Goal: Information Seeking & Learning: Learn about a topic

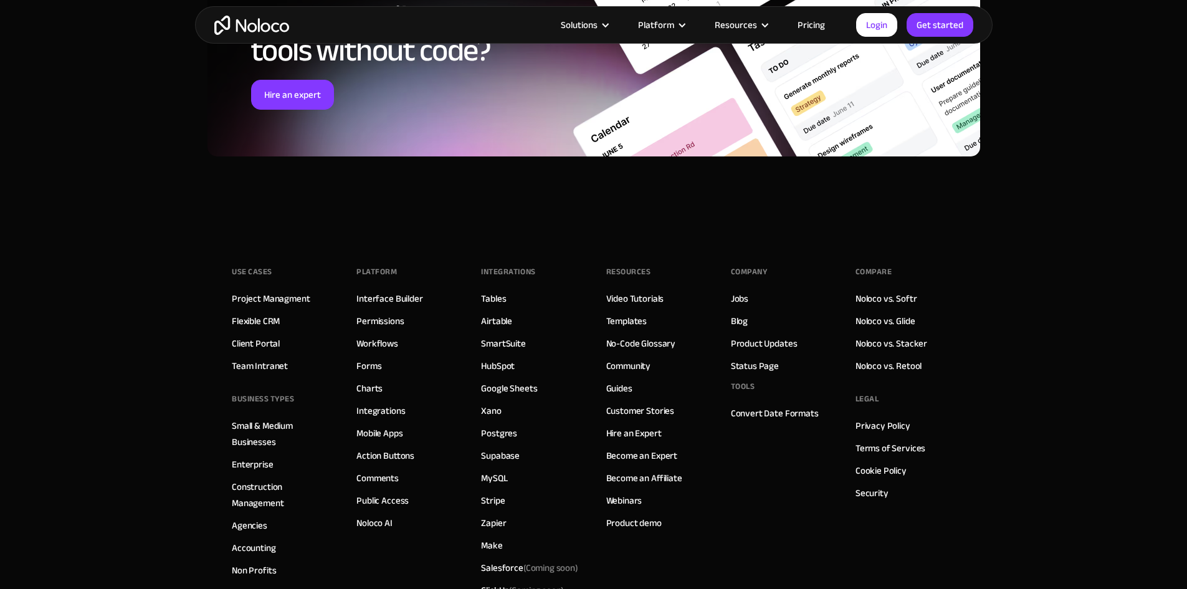
scroll to position [3801, 0]
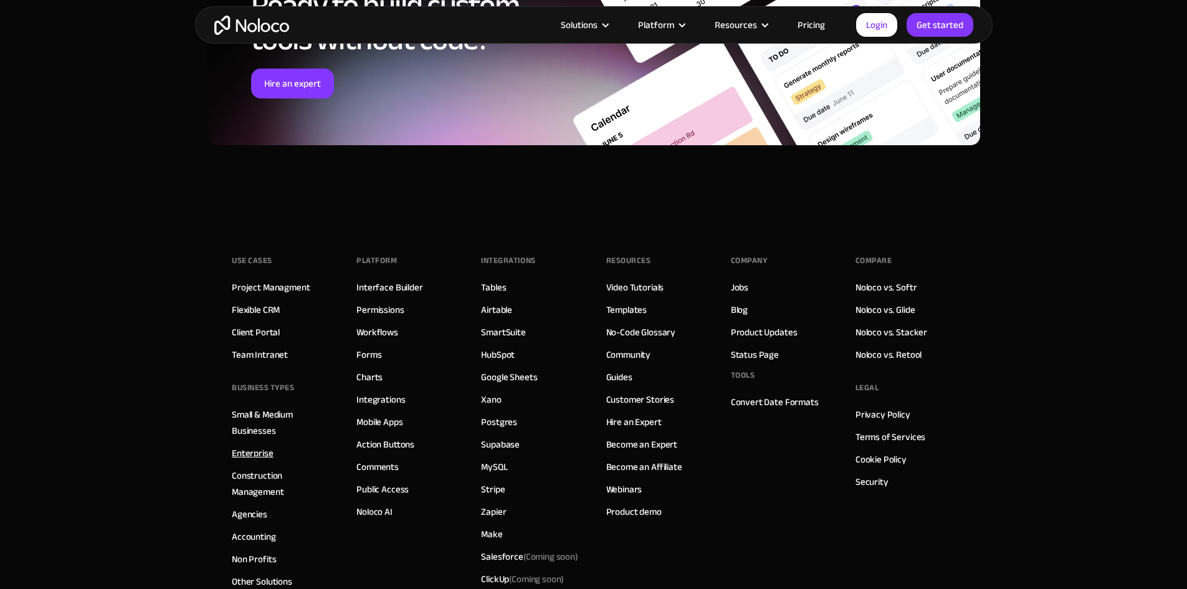
click at [261, 445] on link "Enterprise" at bounding box center [253, 453] width 42 height 16
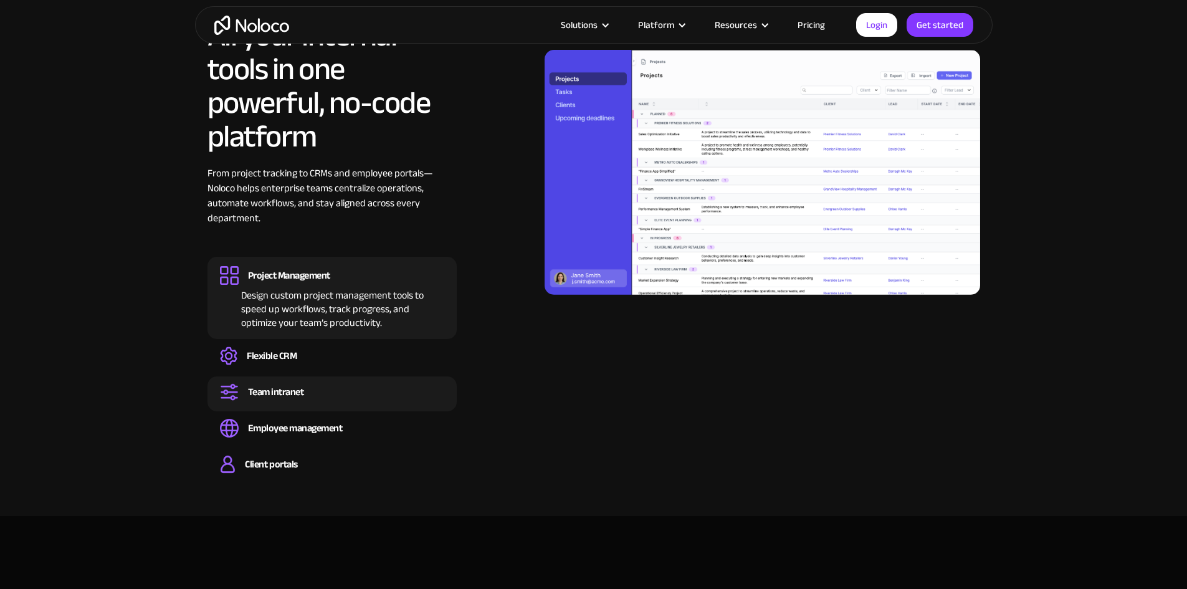
scroll to position [1059, 0]
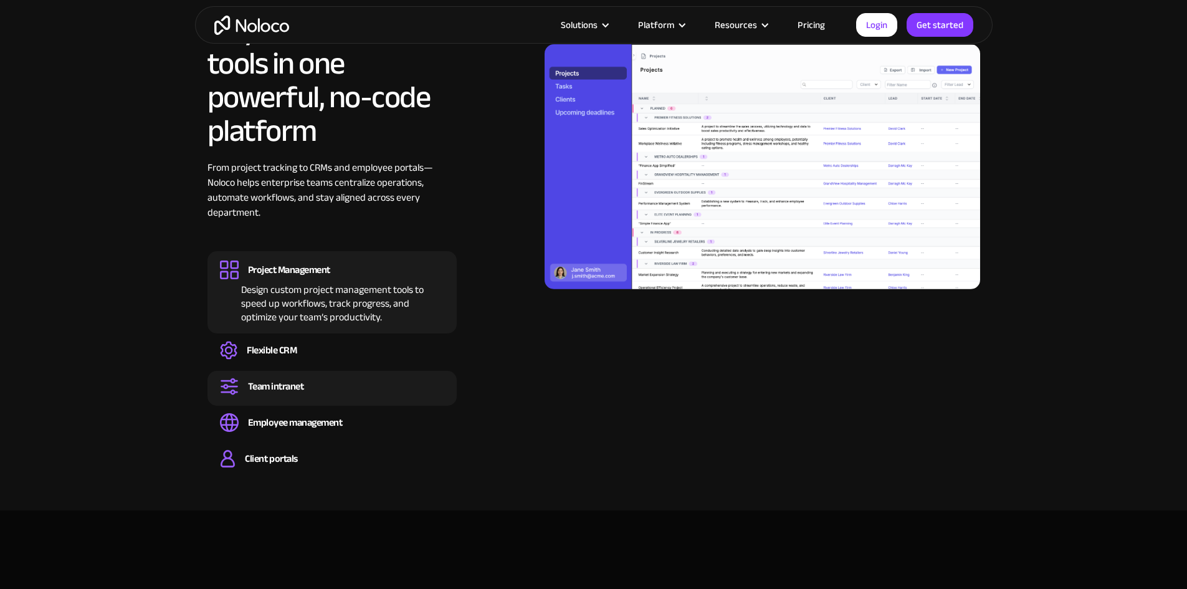
click at [369, 388] on div "Team intranet" at bounding box center [332, 386] width 224 height 19
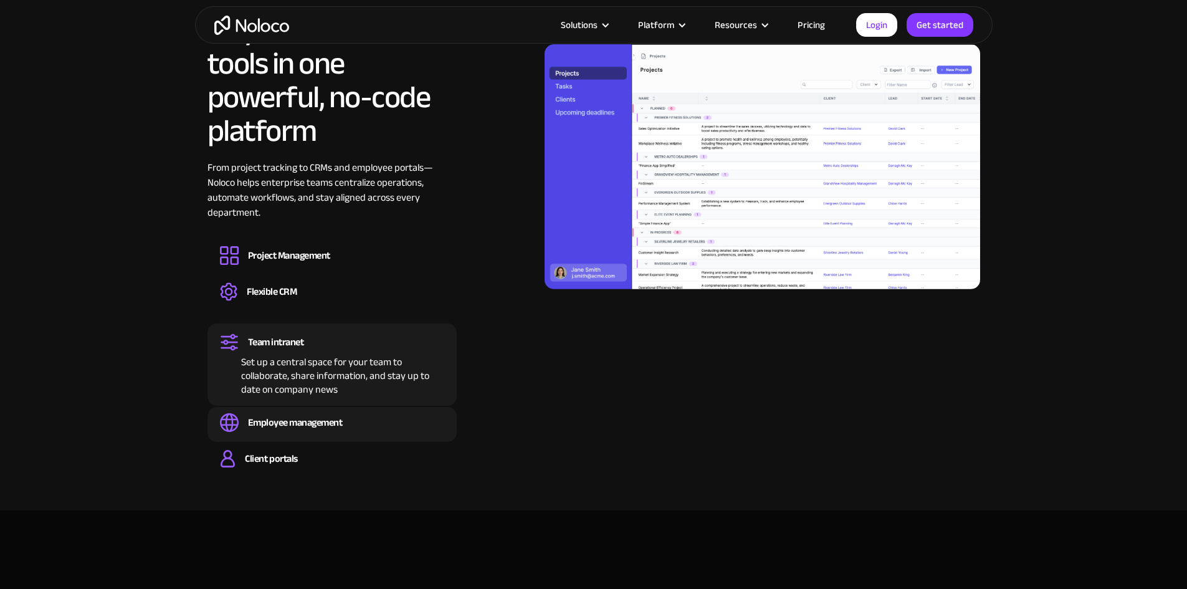
click at [364, 424] on div "Employee management" at bounding box center [332, 422] width 224 height 19
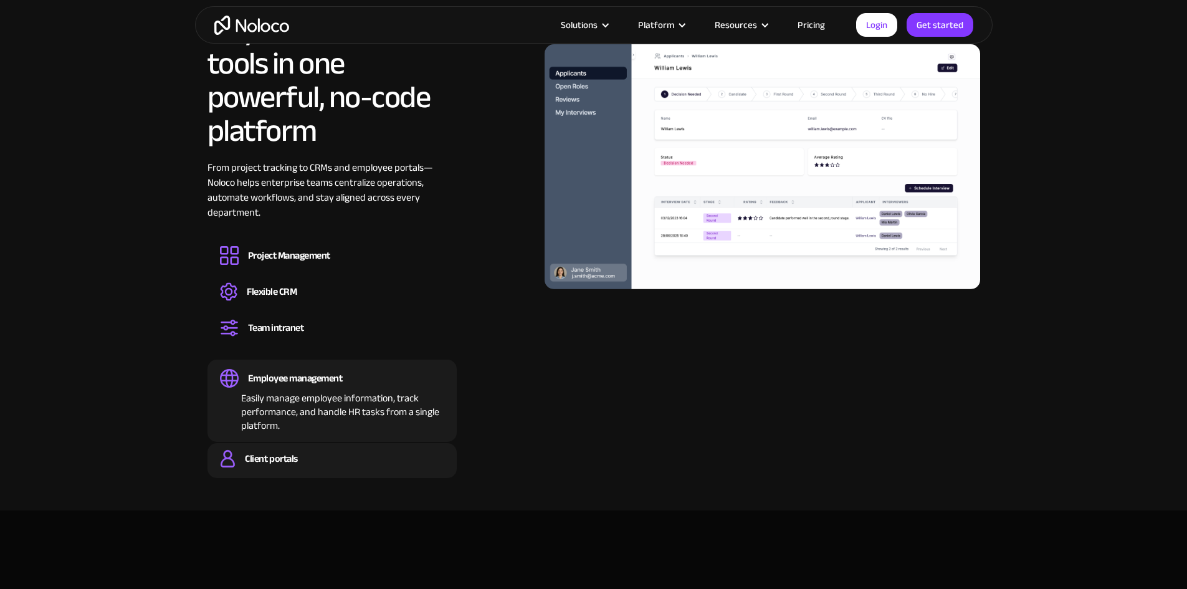
click at [358, 461] on div "Client portals" at bounding box center [332, 458] width 224 height 19
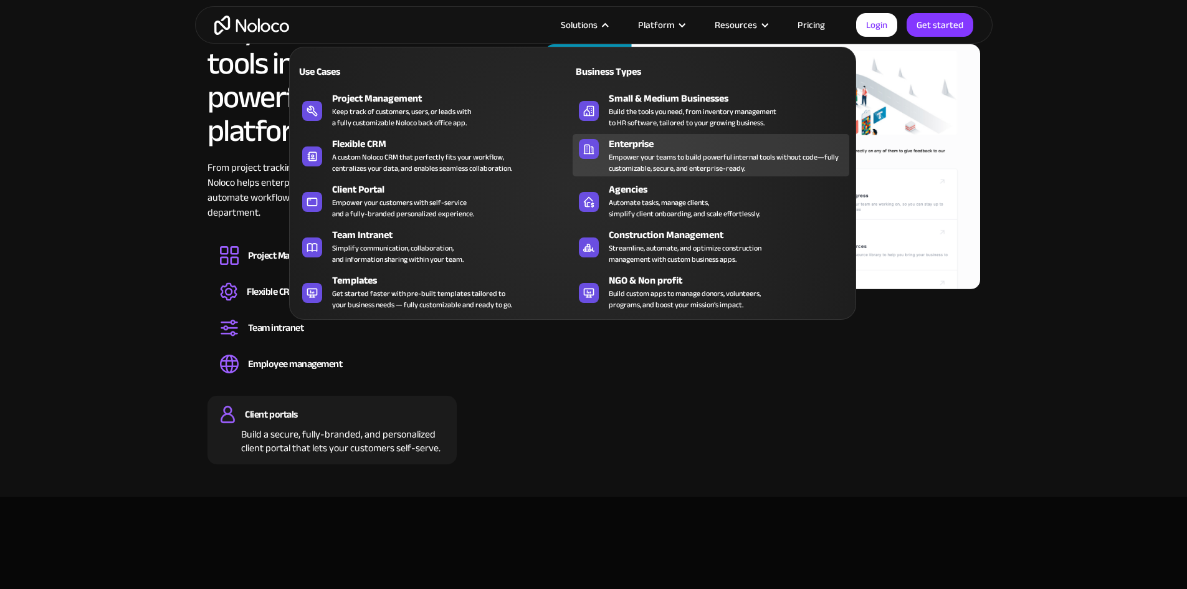
click at [733, 163] on div "Empower your teams to build powerful internal tools without code—fully customiz…" at bounding box center [726, 162] width 234 height 22
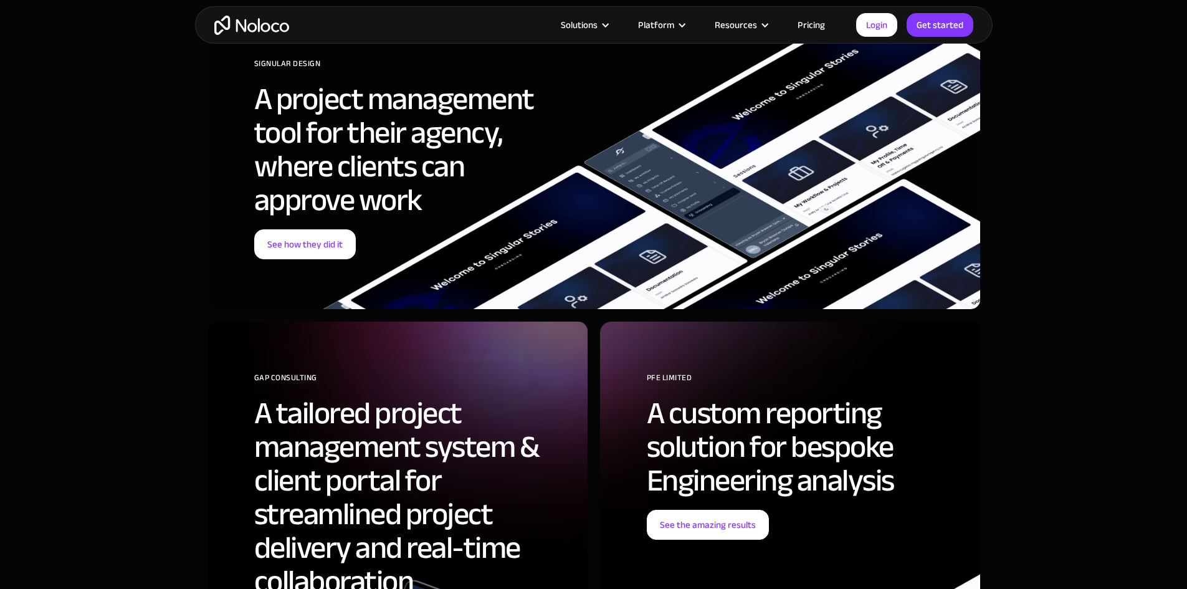
scroll to position [4610, 0]
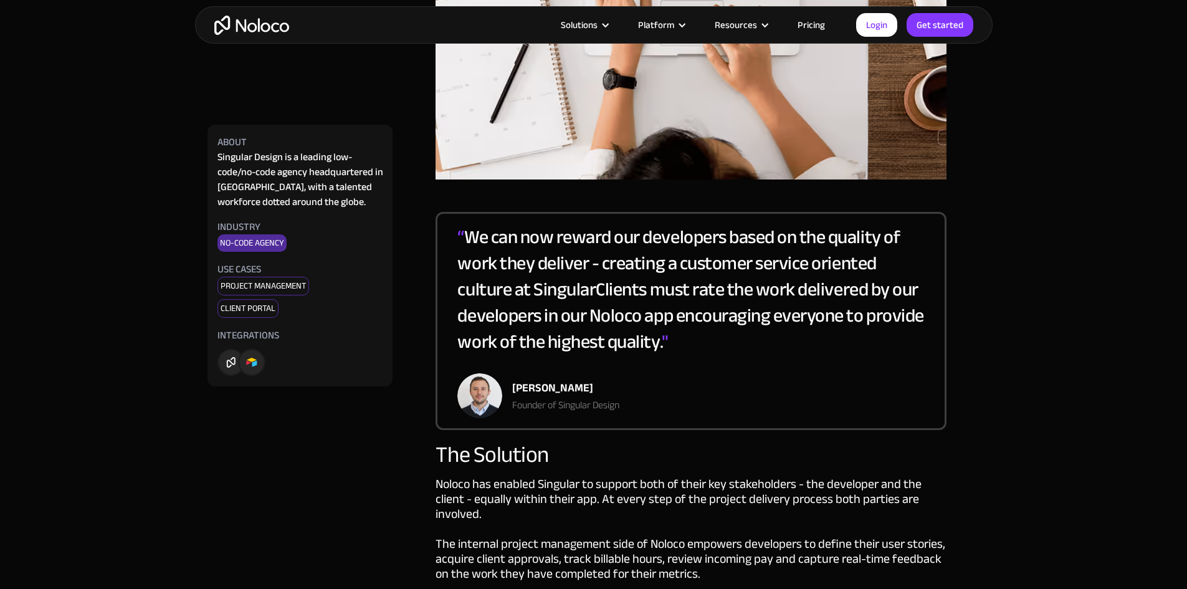
scroll to position [1869, 0]
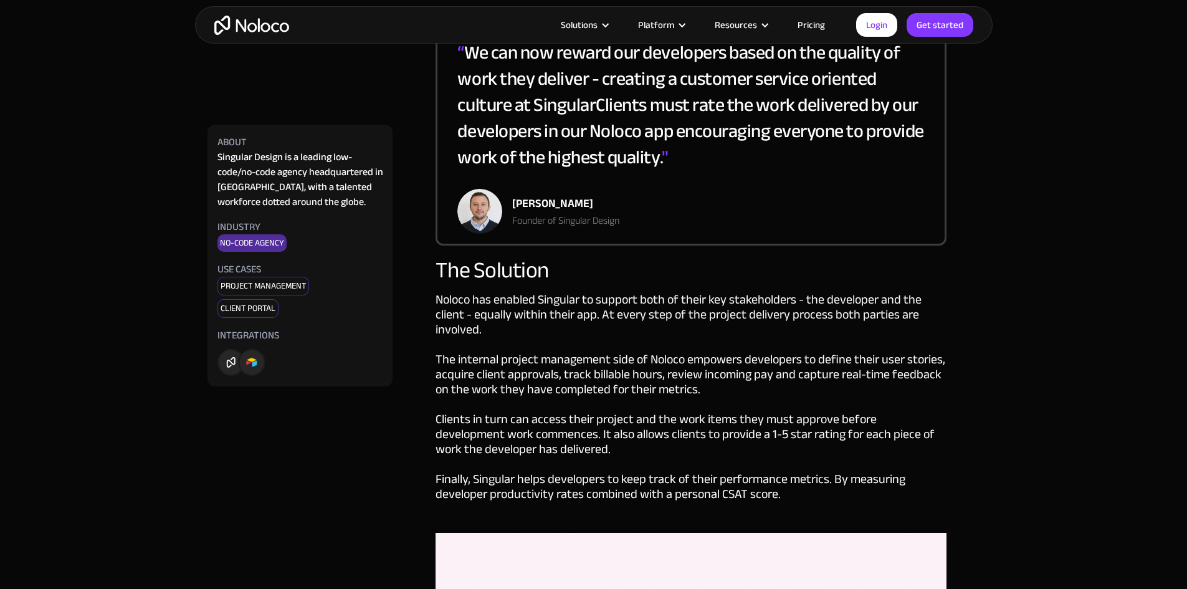
click at [222, 363] on img at bounding box center [276, 360] width 119 height 34
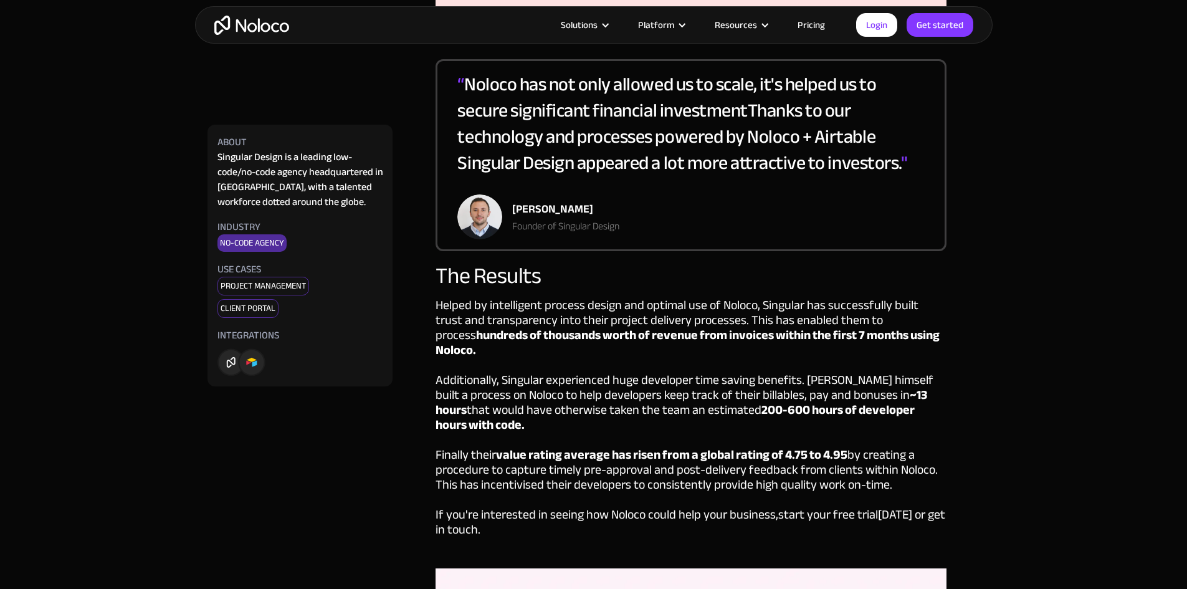
scroll to position [2804, 0]
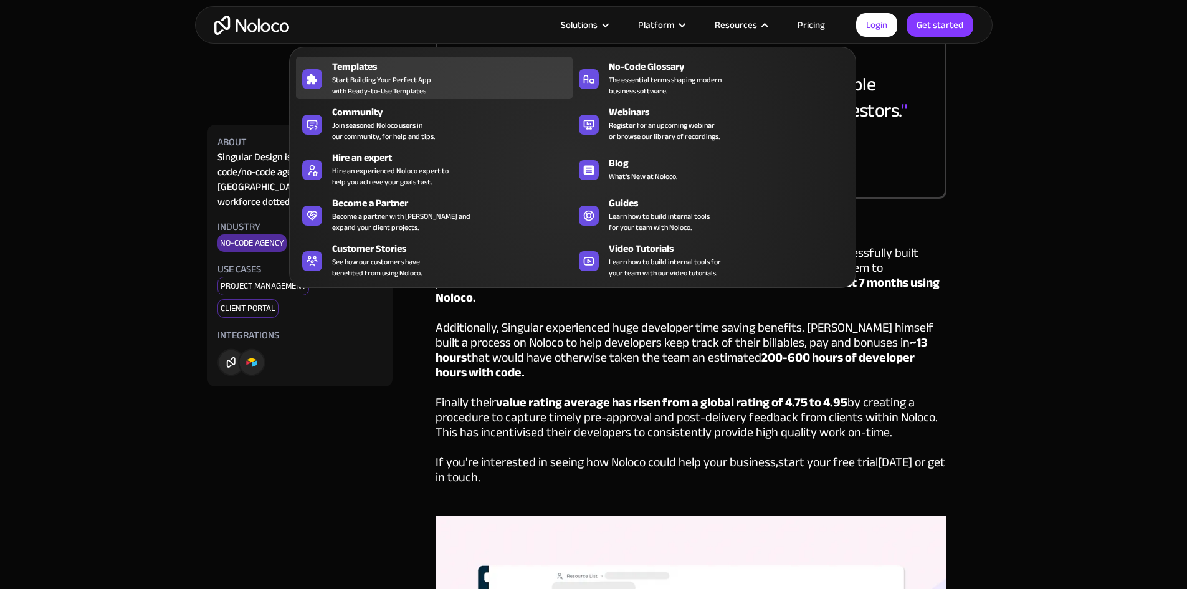
click at [423, 74] on div "Templates" at bounding box center [455, 66] width 246 height 15
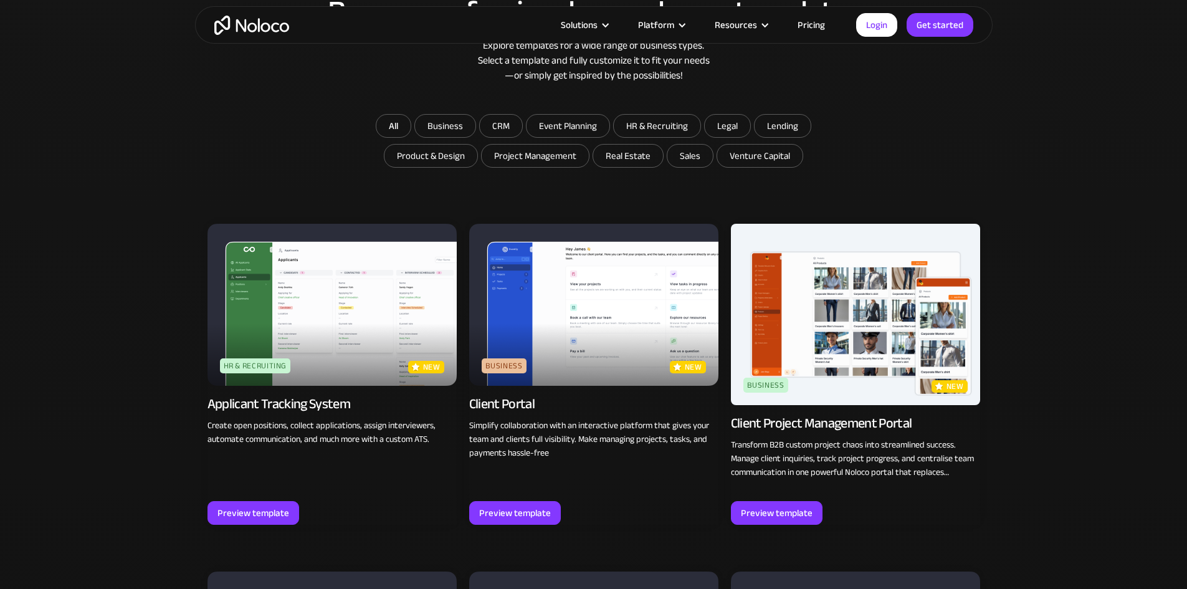
scroll to position [810, 0]
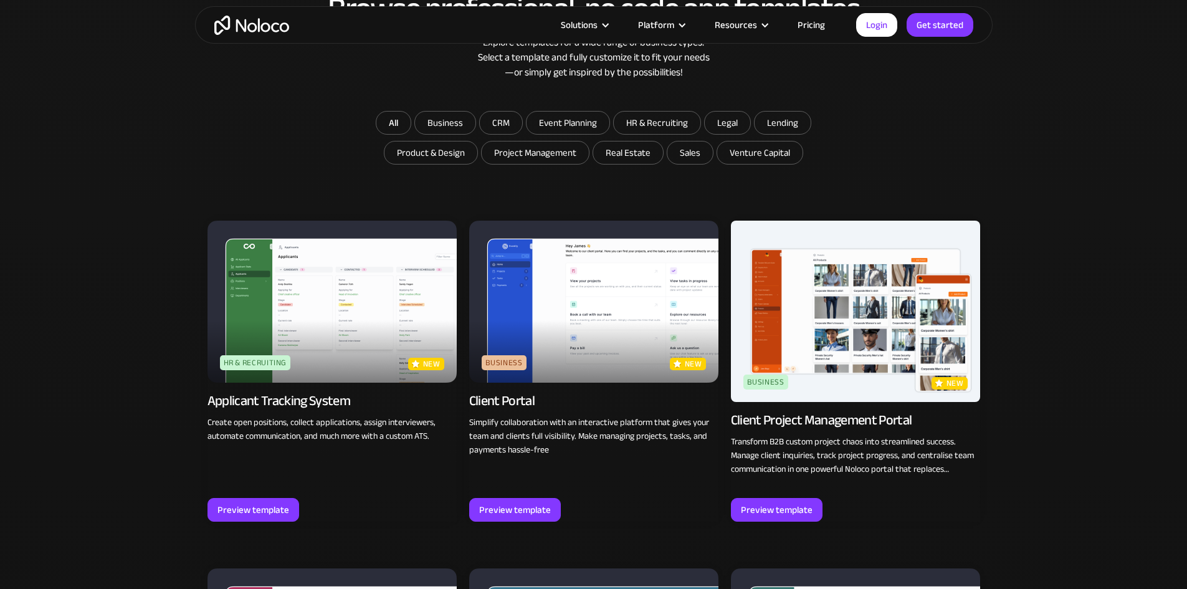
click at [323, 305] on img at bounding box center [331, 302] width 249 height 162
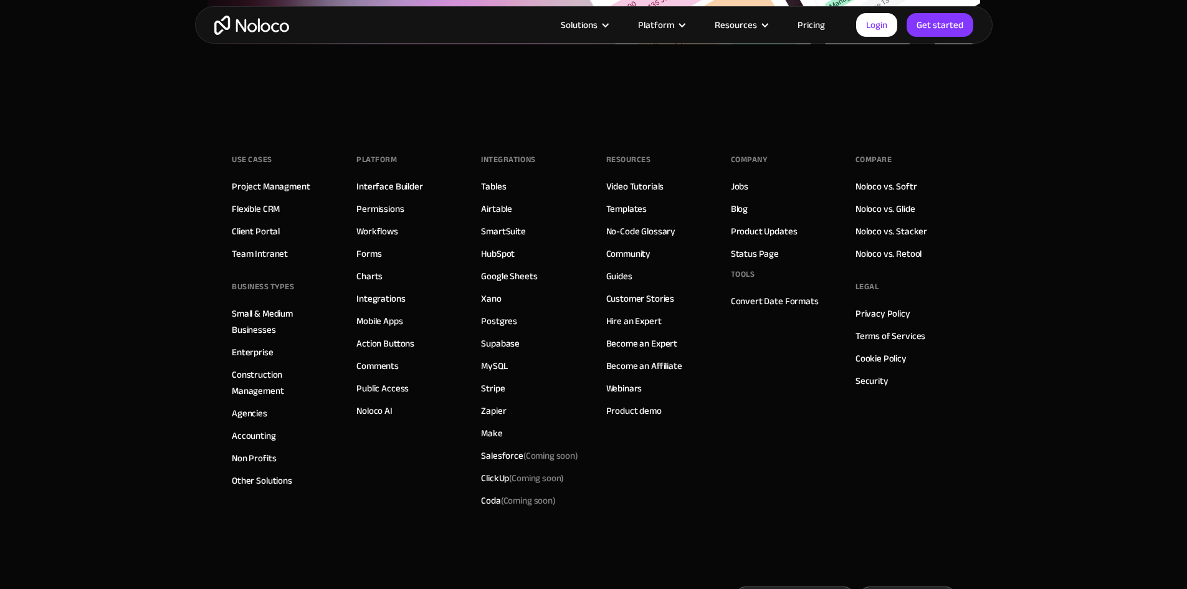
scroll to position [2056, 0]
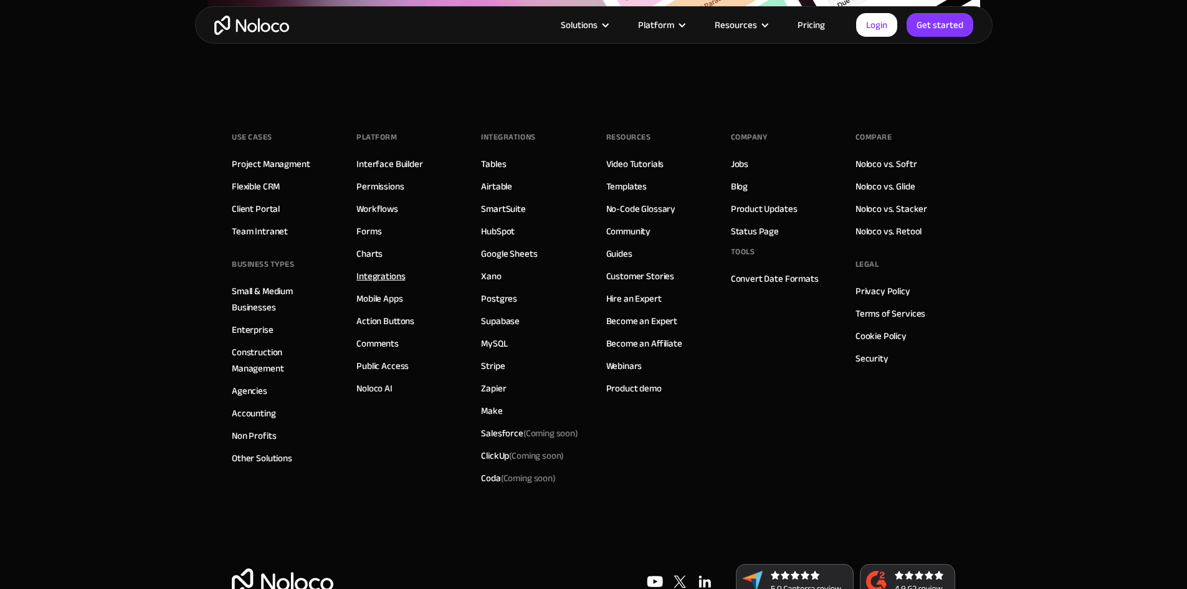
click at [399, 284] on link "Integrations" at bounding box center [380, 276] width 49 height 16
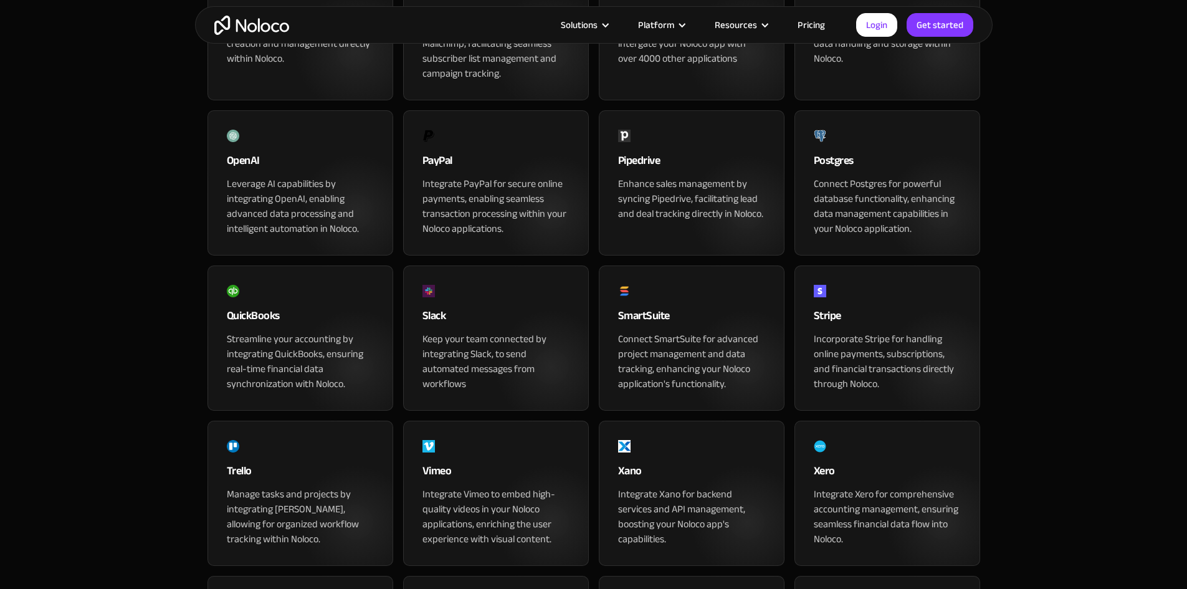
scroll to position [1059, 0]
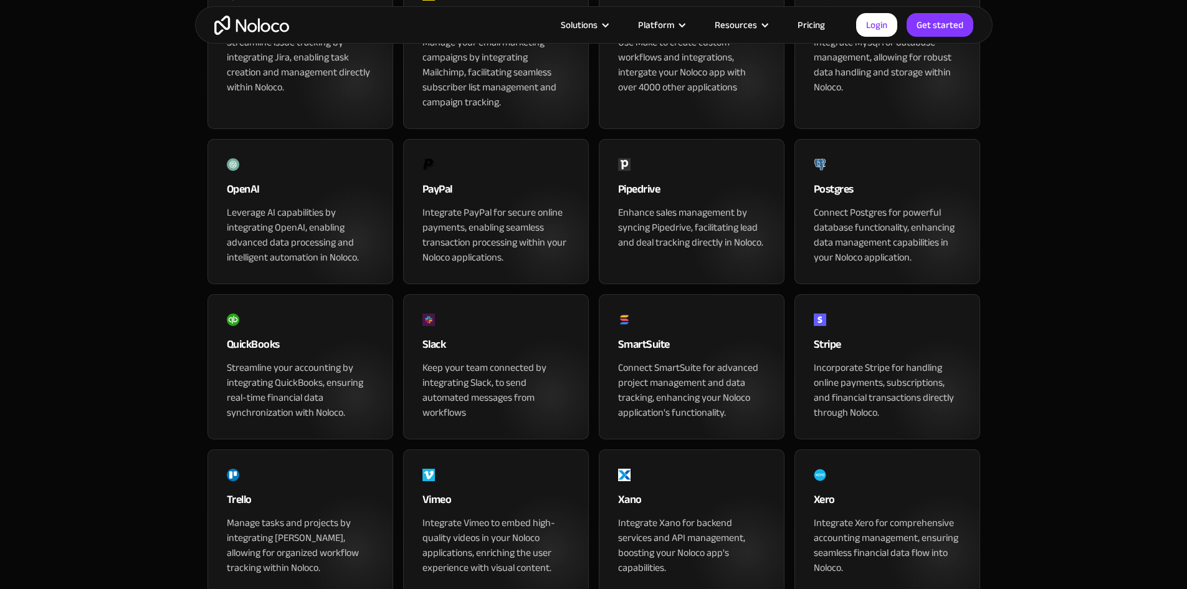
drag, startPoint x: 617, startPoint y: 367, endPoint x: 275, endPoint y: 281, distance: 353.3
click at [275, 265] on div "Leverage AI capabilities by integrating OpenAI, enabling advanced data processi…" at bounding box center [300, 235] width 147 height 60
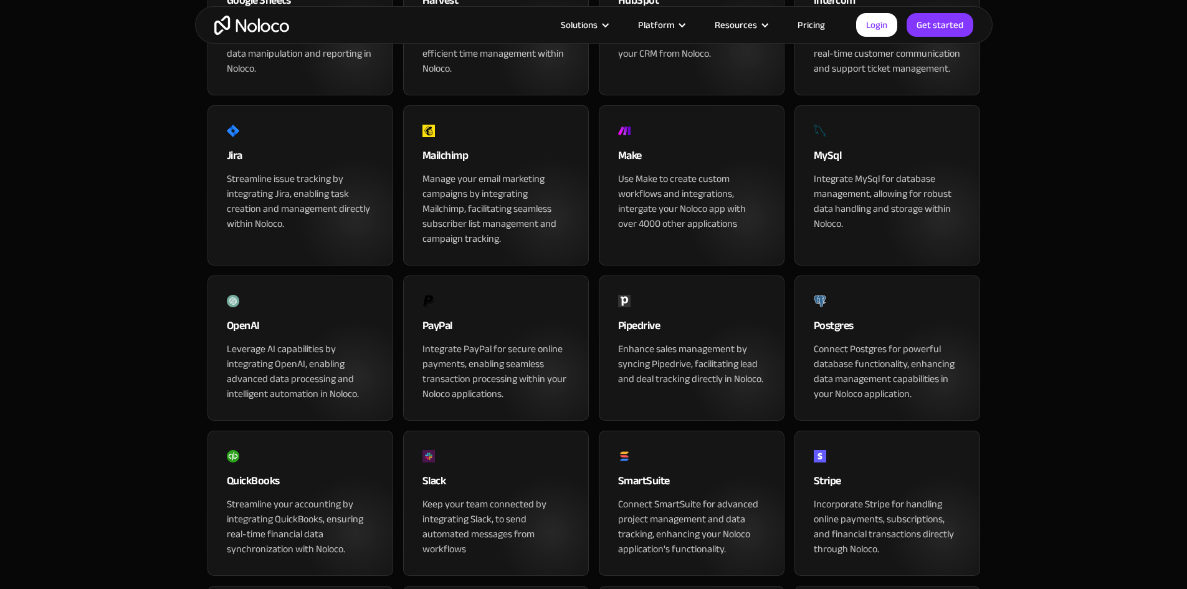
scroll to position [872, 0]
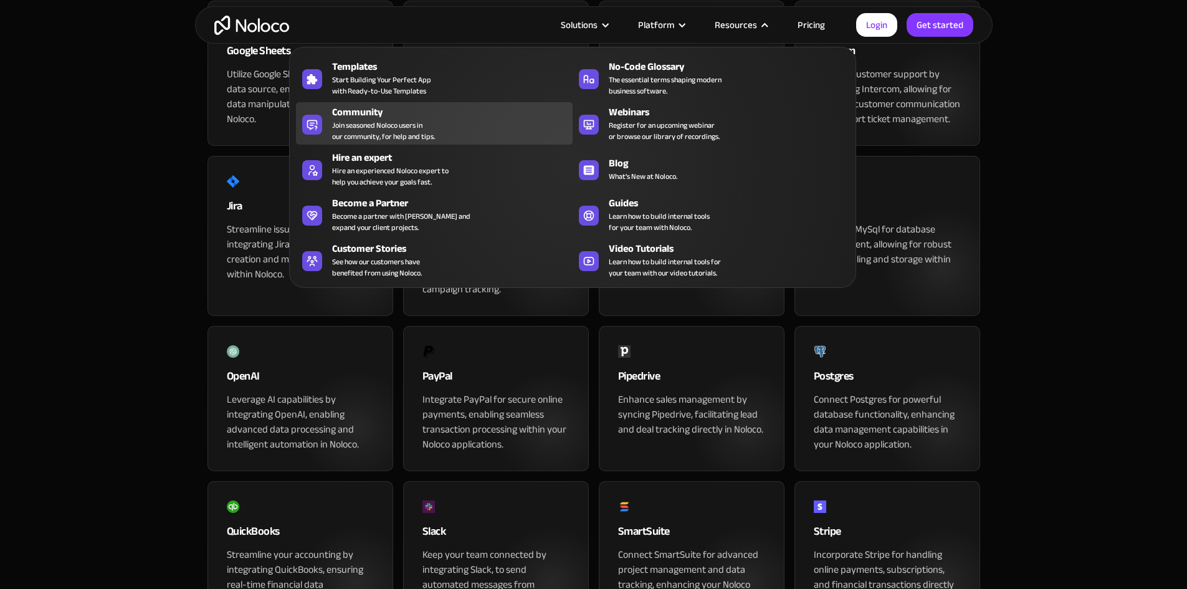
click at [326, 134] on link "Community Join seasoned Noloco users in our community, for help and tips." at bounding box center [434, 123] width 277 height 42
